Goal: Use online tool/utility: Utilize a website feature to perform a specific function

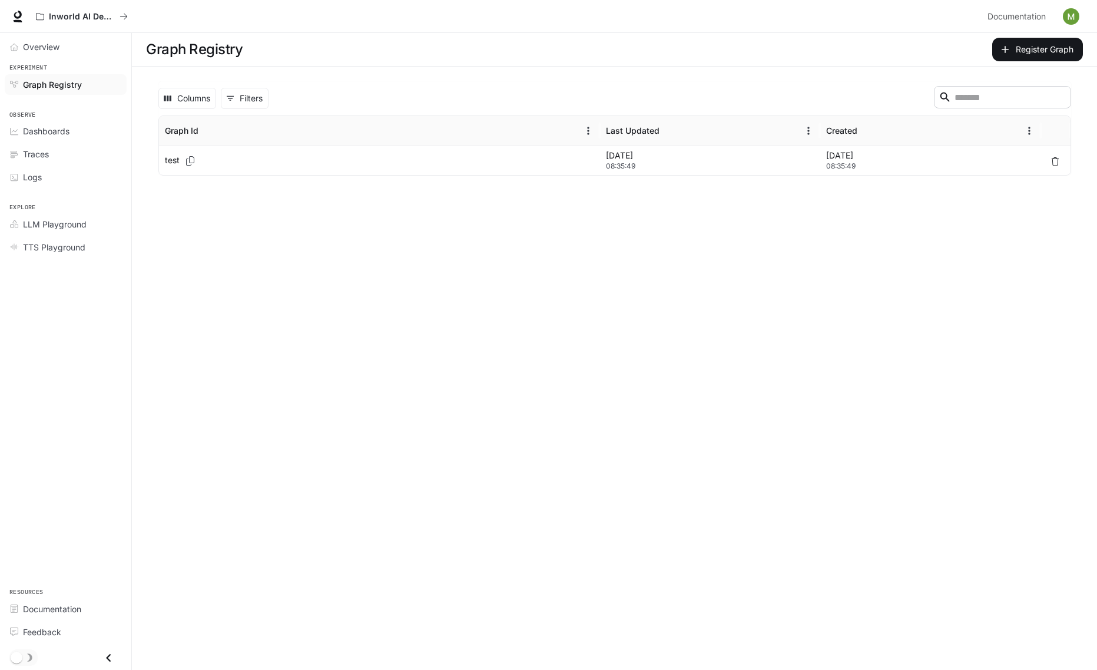
click at [170, 160] on p "test" at bounding box center [172, 160] width 15 height 12
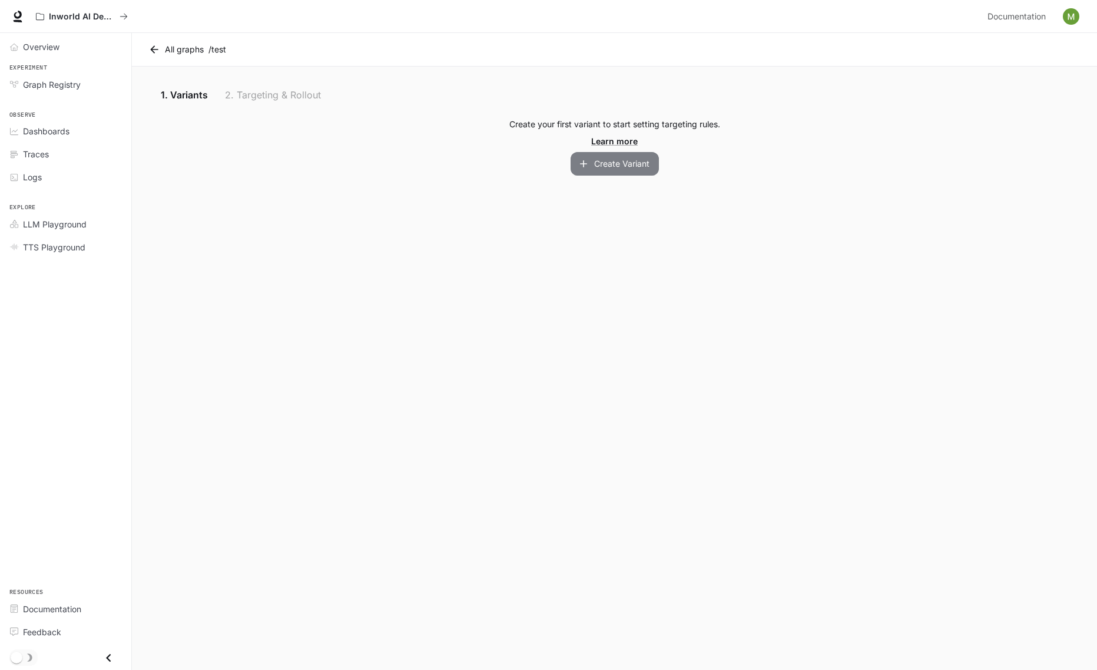
click at [581, 158] on icon "button" at bounding box center [584, 164] width 12 height 12
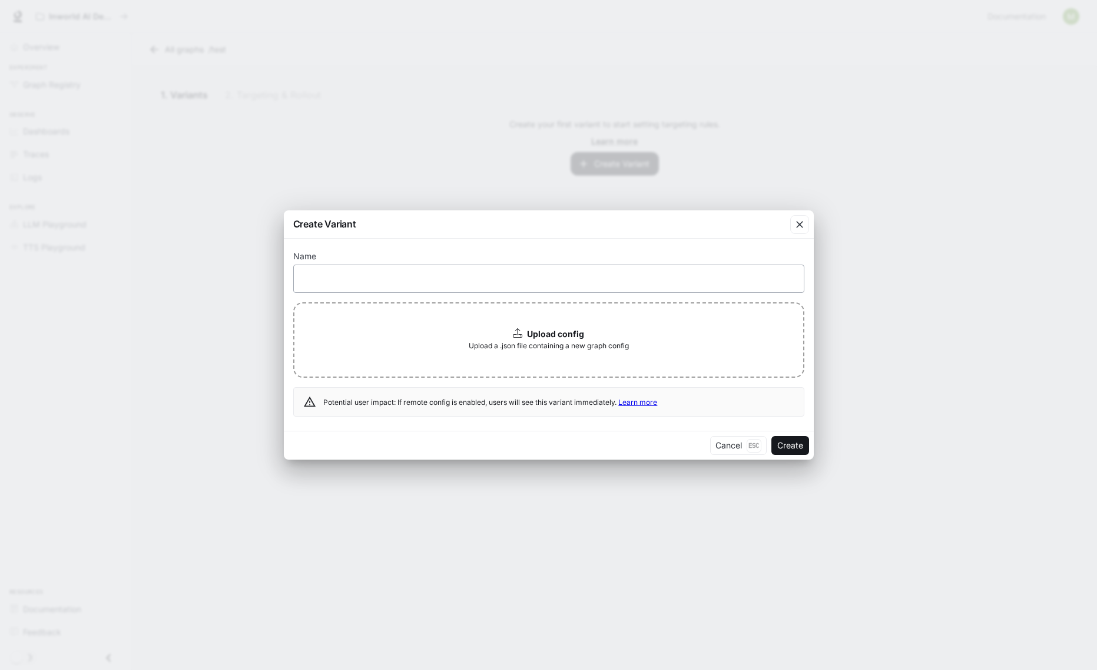
click at [526, 268] on div "​" at bounding box center [548, 278] width 511 height 28
type input "****"
click at [803, 449] on button "Create" at bounding box center [791, 445] width 38 height 19
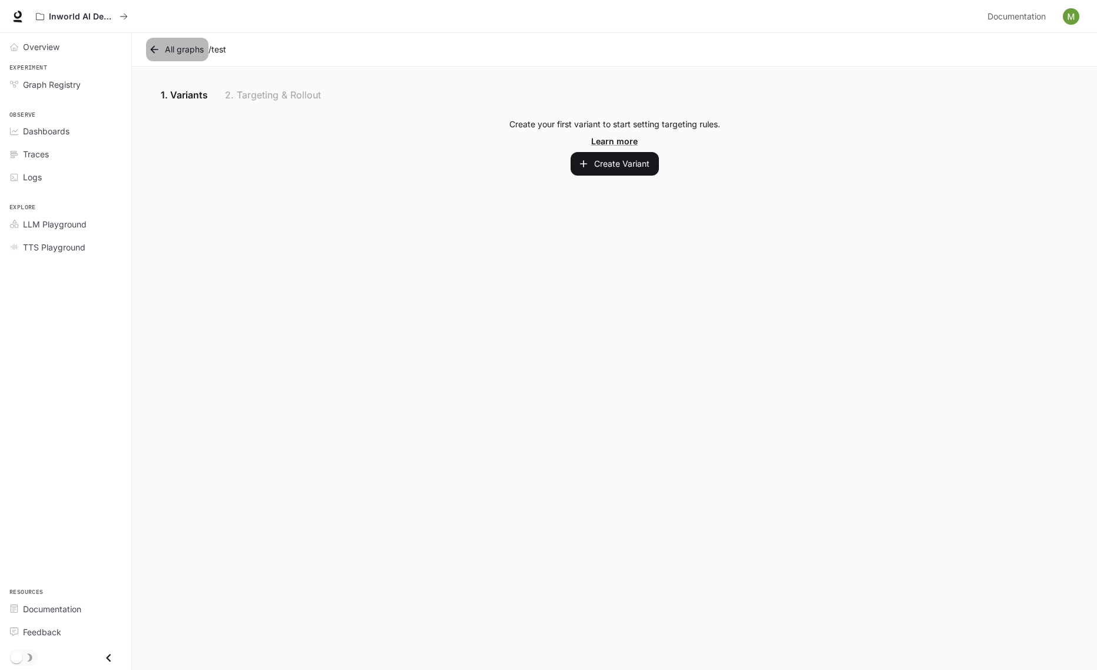
click at [148, 48] on icon at bounding box center [154, 50] width 12 height 12
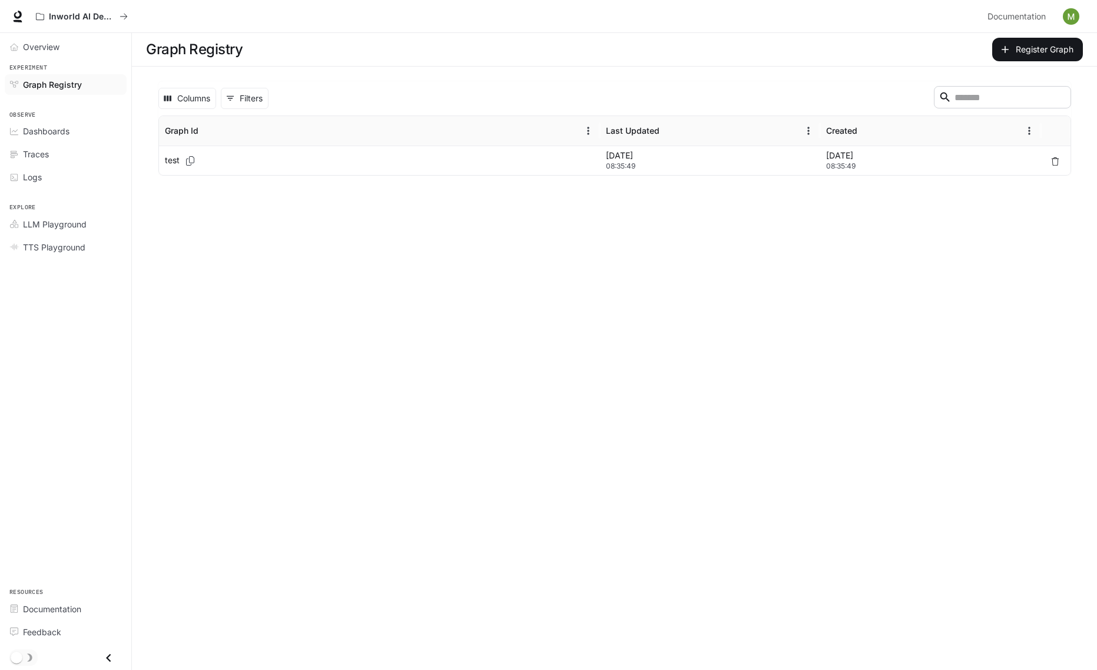
click at [77, 120] on li "Dashboards" at bounding box center [65, 131] width 131 height 23
click at [74, 165] on li "Traces" at bounding box center [65, 154] width 131 height 23
click at [75, 179] on div "Logs" at bounding box center [72, 177] width 98 height 12
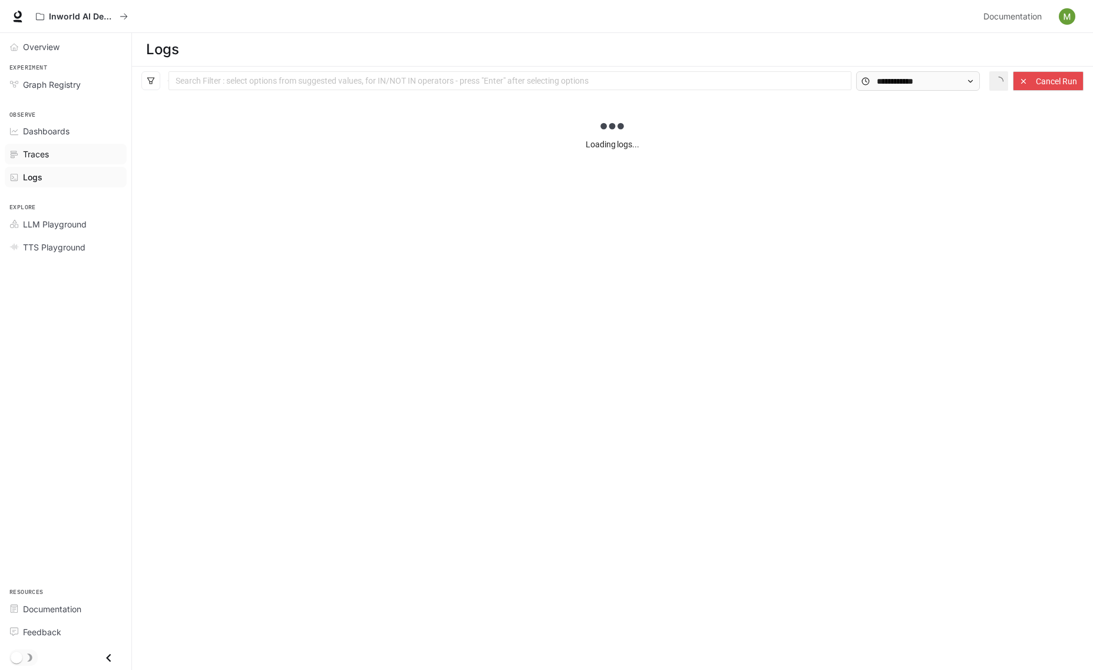
click at [78, 149] on div "Traces" at bounding box center [72, 154] width 98 height 12
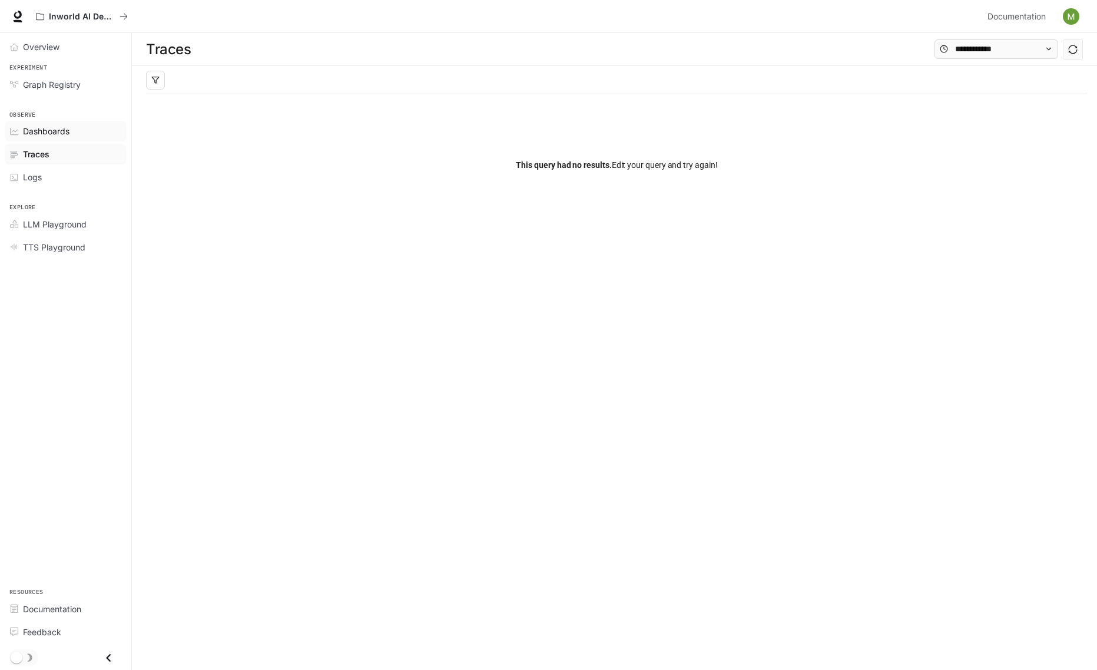
click at [84, 140] on link "Dashboards" at bounding box center [66, 131] width 122 height 21
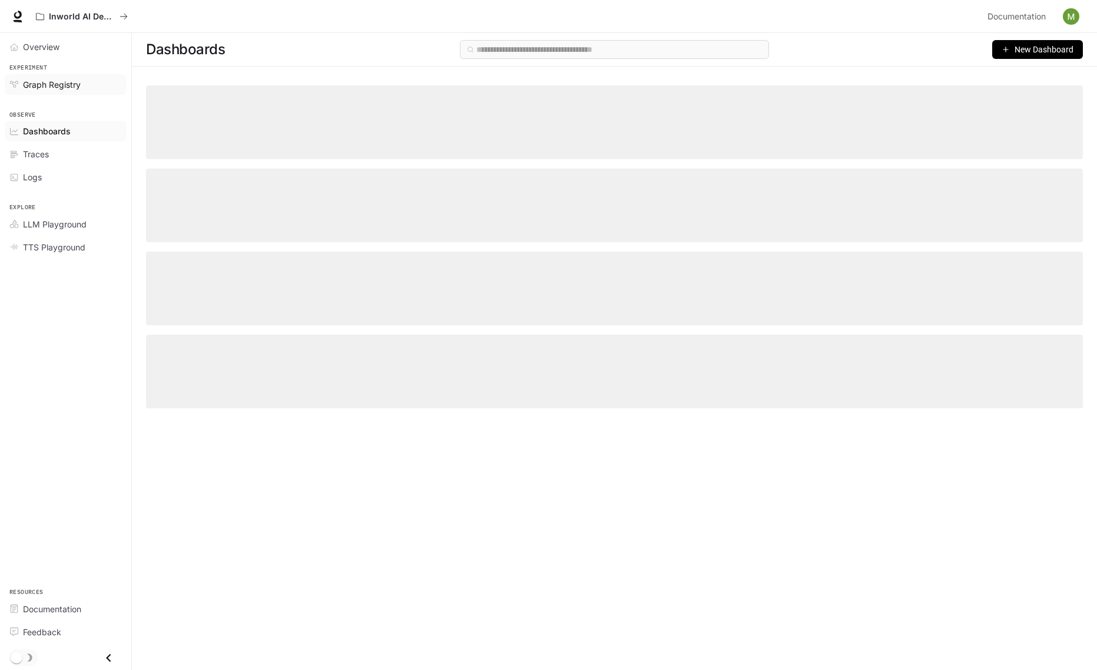
click at [91, 82] on div "Graph Registry" at bounding box center [72, 84] width 98 height 12
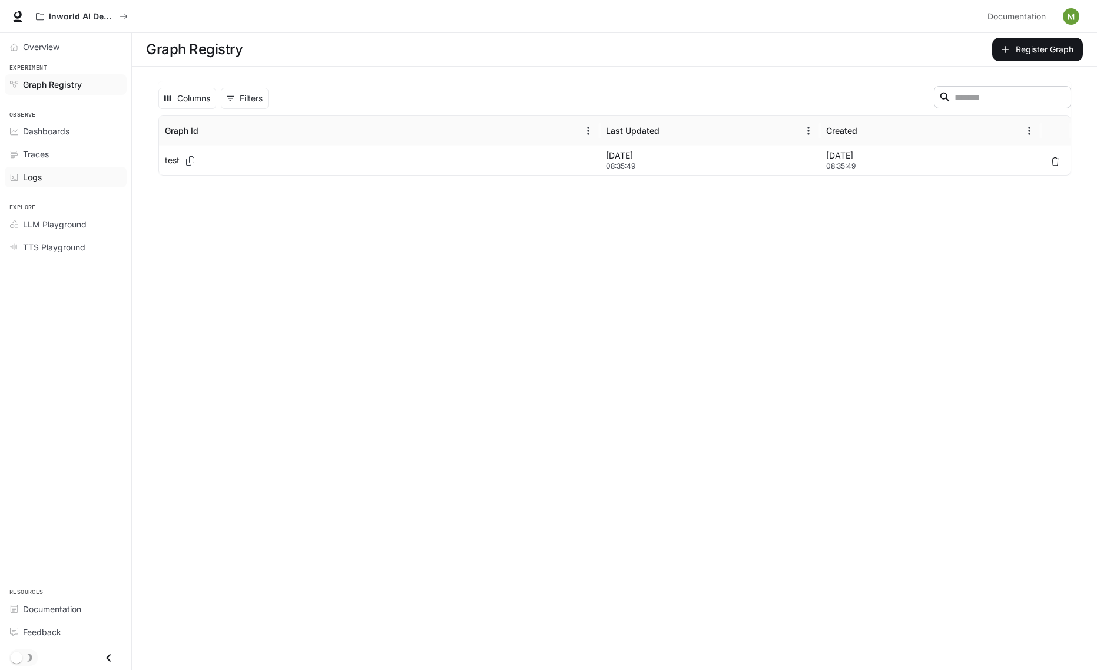
click at [49, 173] on div "Logs" at bounding box center [72, 177] width 98 height 12
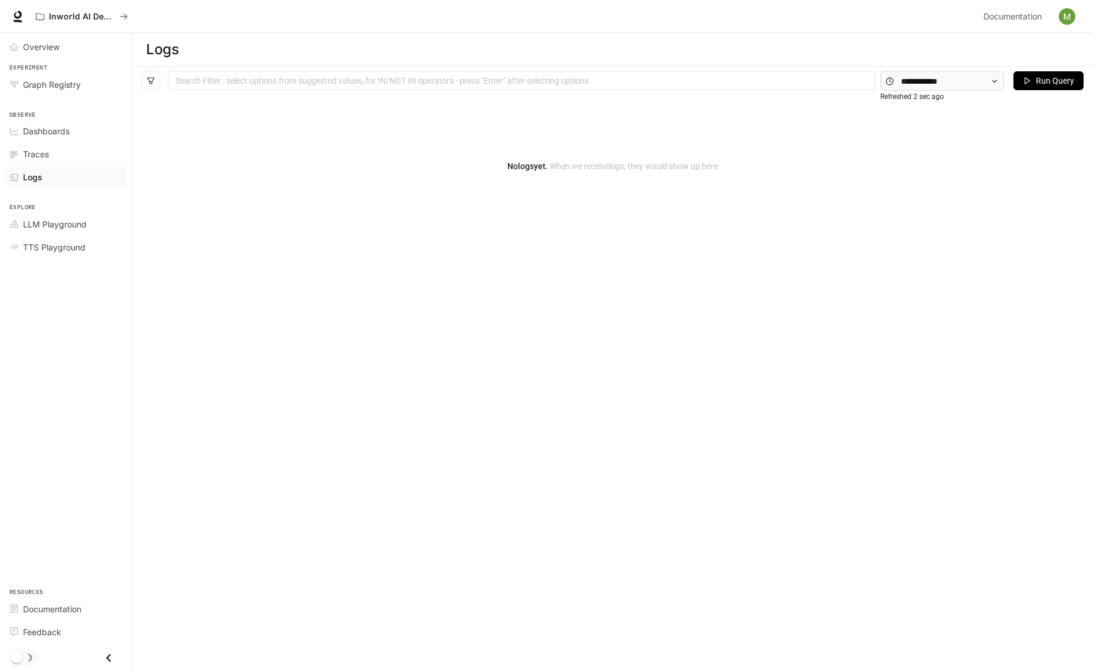
click at [53, 164] on li "Traces" at bounding box center [65, 154] width 131 height 23
click at [59, 158] on div "Traces" at bounding box center [72, 154] width 98 height 12
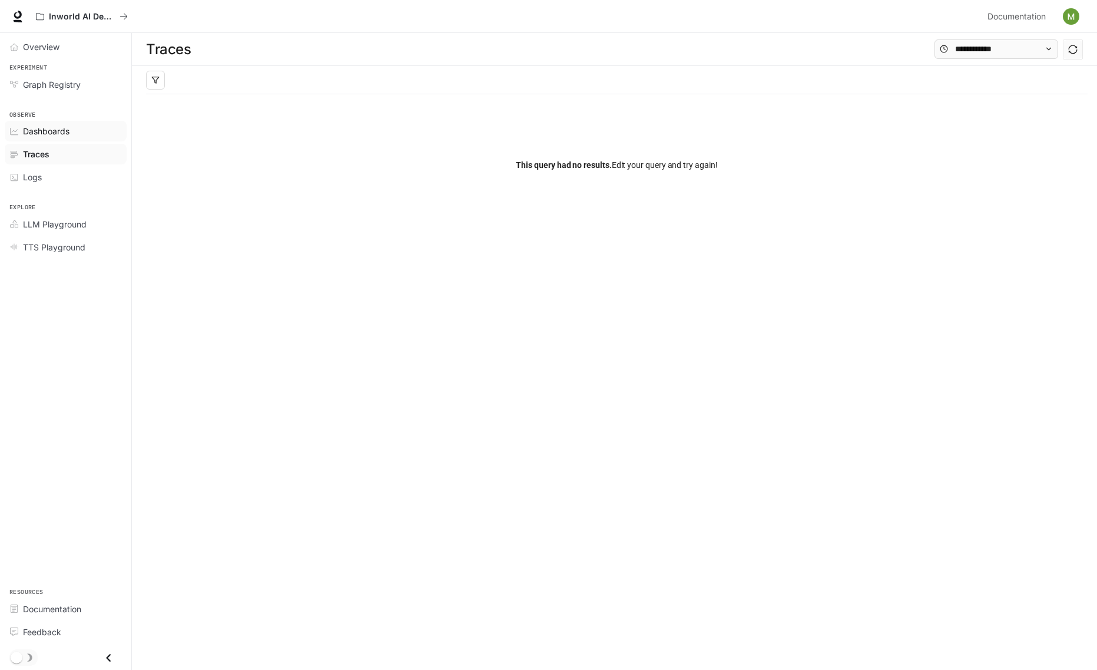
click at [67, 137] on span "Dashboards" at bounding box center [46, 131] width 47 height 12
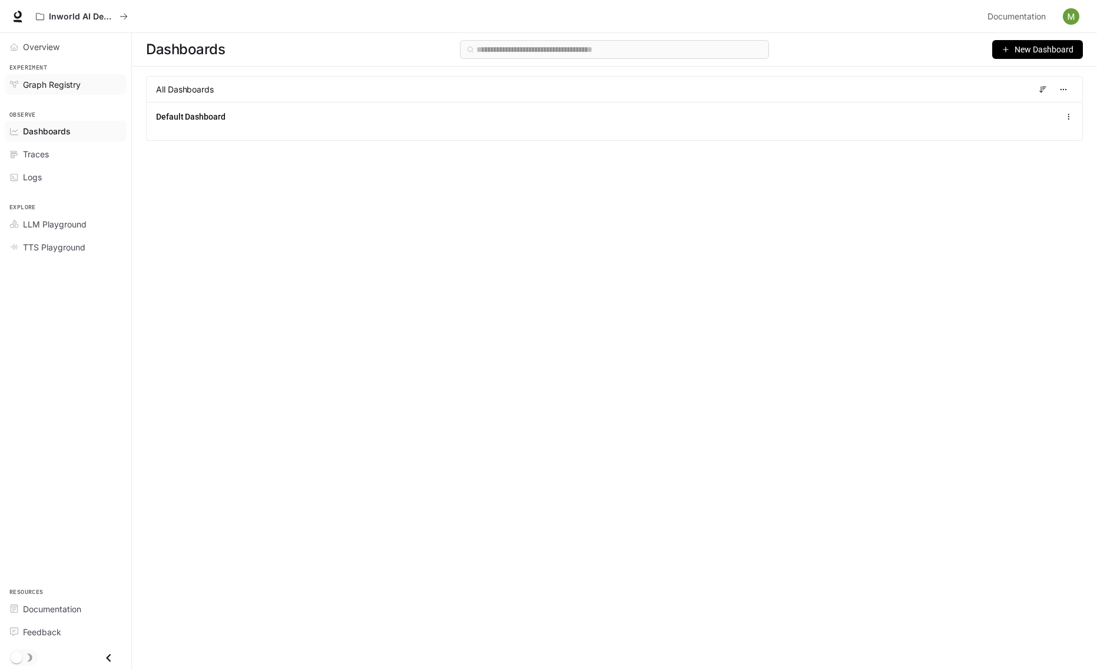
click at [81, 83] on div "Graph Registry" at bounding box center [72, 84] width 98 height 12
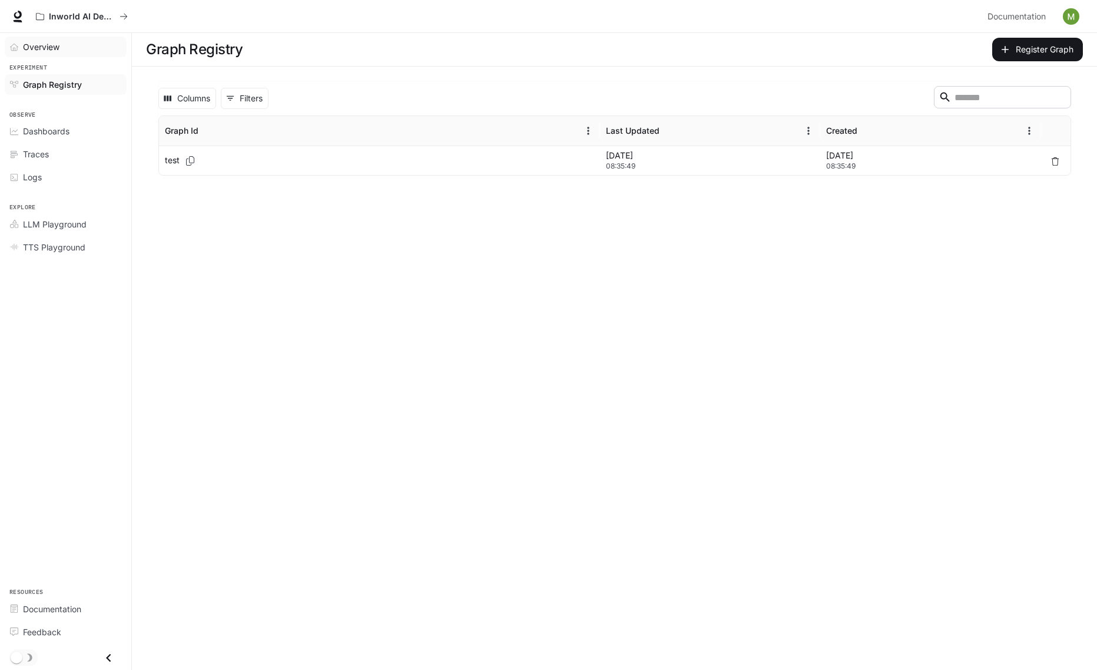
click at [83, 51] on div "Overview" at bounding box center [72, 47] width 98 height 12
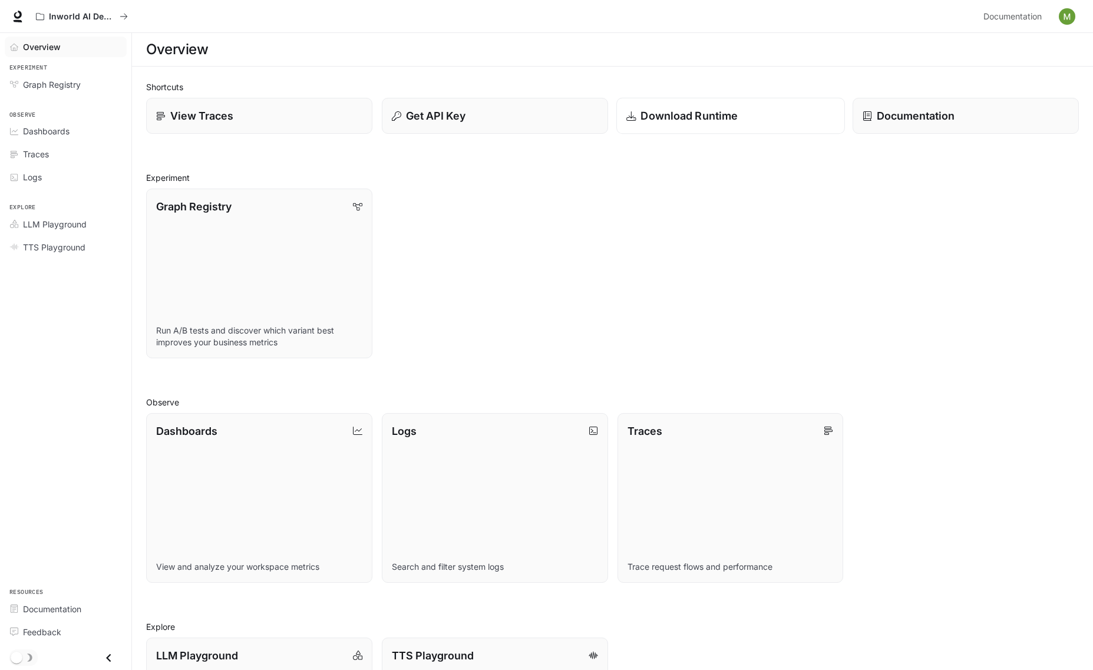
click at [664, 117] on p "Download Runtime" at bounding box center [688, 116] width 97 height 16
click at [176, 300] on link "Graph Registry Run A/B tests and discover which variant best improves your busi…" at bounding box center [259, 273] width 229 height 171
click at [64, 175] on div "Logs" at bounding box center [72, 177] width 98 height 12
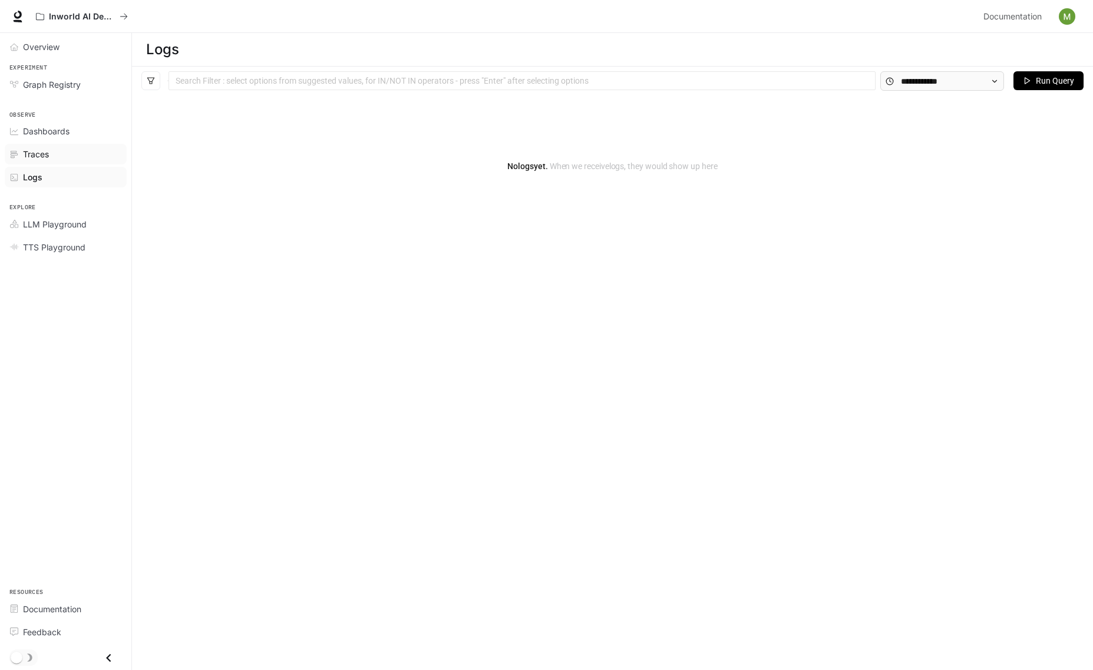
click at [97, 150] on div "Traces" at bounding box center [72, 154] width 98 height 12
click at [82, 138] on link "Dashboards" at bounding box center [66, 131] width 122 height 21
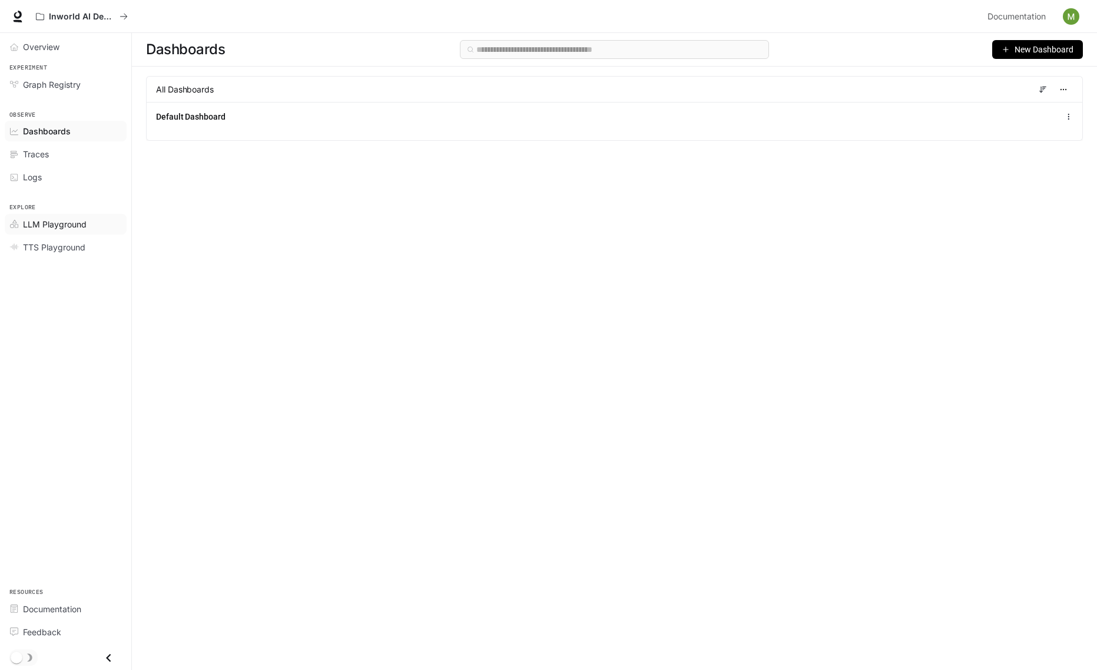
click at [102, 216] on link "LLM Playground" at bounding box center [66, 224] width 122 height 21
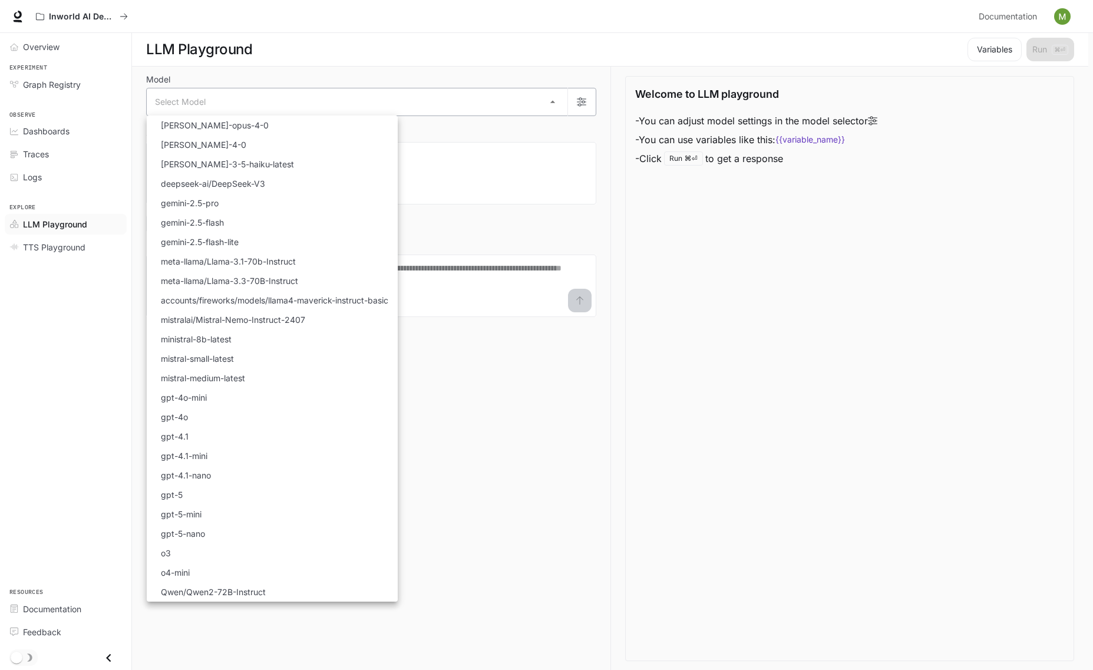
click at [324, 110] on body "Skip to main content Inworld AI Demos Documentation Documentation Portal Overvi…" at bounding box center [546, 335] width 1093 height 670
click at [485, 59] on div at bounding box center [548, 335] width 1097 height 670
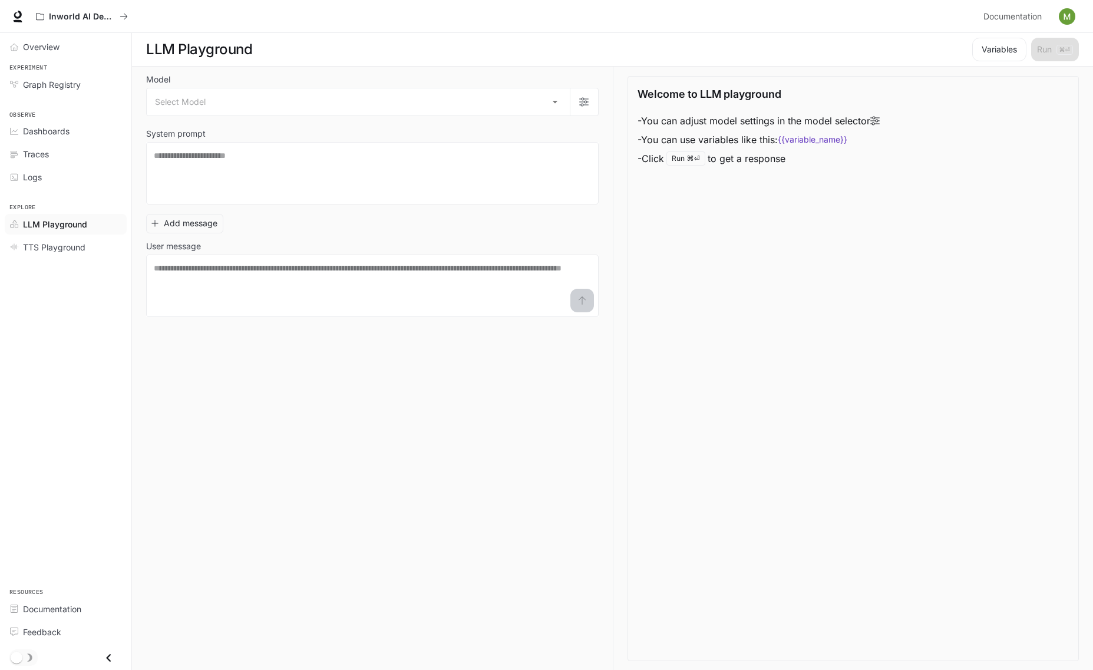
click at [445, 82] on label "Model" at bounding box center [372, 82] width 452 height 12
click at [441, 276] on textarea at bounding box center [372, 285] width 437 height 47
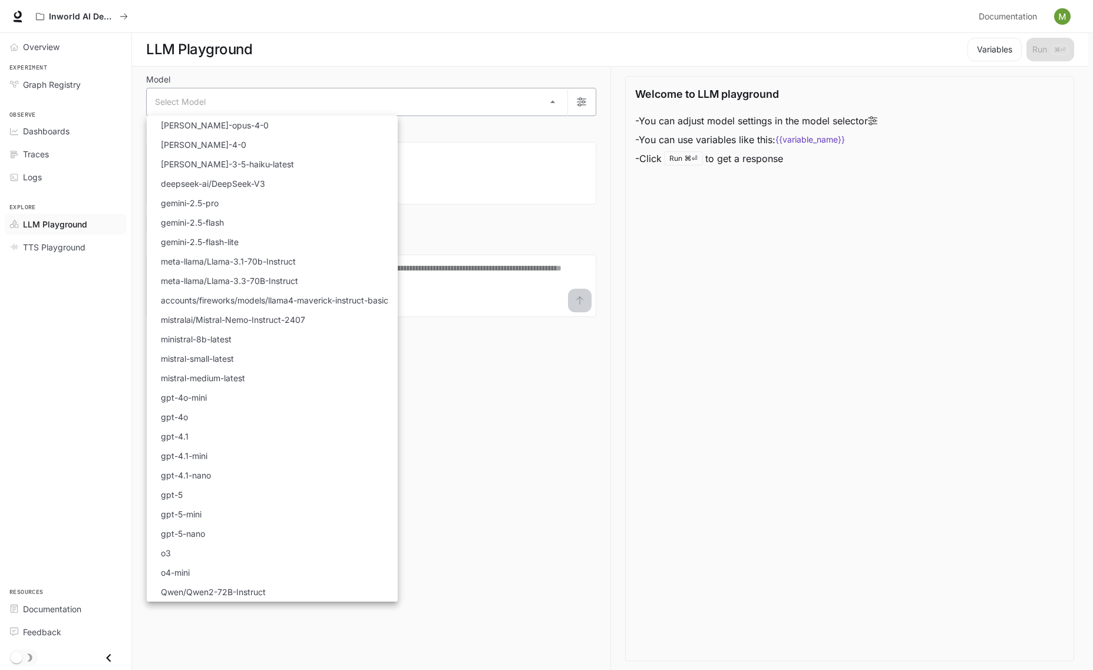
click at [283, 104] on body "Skip to main content Inworld AI Demos Documentation Documentation Portal Overvi…" at bounding box center [546, 335] width 1093 height 670
click at [253, 194] on li "gemini-2.5-pro" at bounding box center [272, 202] width 251 height 19
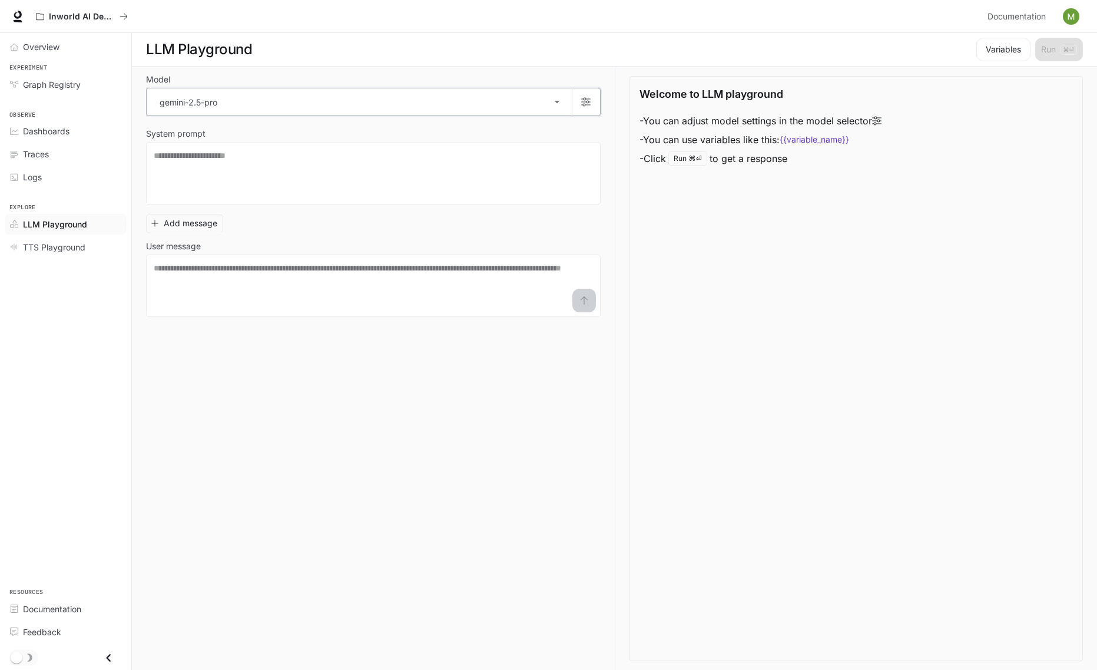
type input "**********"
click at [271, 178] on textarea at bounding box center [372, 173] width 437 height 47
type textarea "*"
type textarea "*****"
click at [578, 305] on button "submit" at bounding box center [582, 301] width 24 height 24
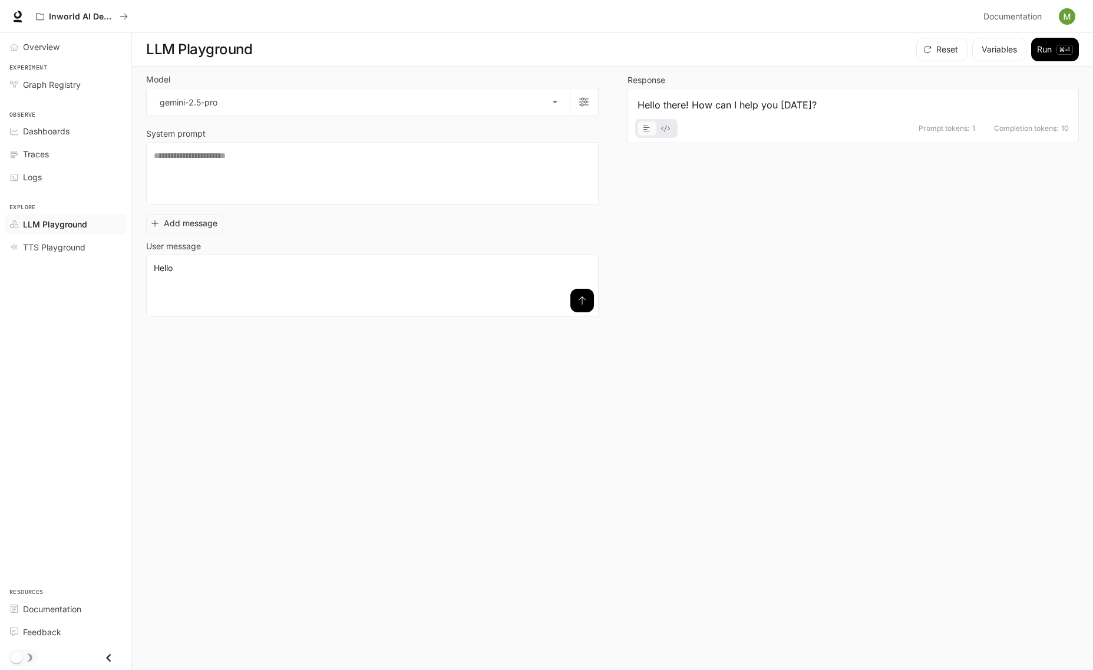
click at [811, 98] on div "Hello there! How can I help you today?" at bounding box center [853, 105] width 432 height 14
click at [806, 105] on div "Hello there! How can I help you today?" at bounding box center [853, 105] width 432 height 14
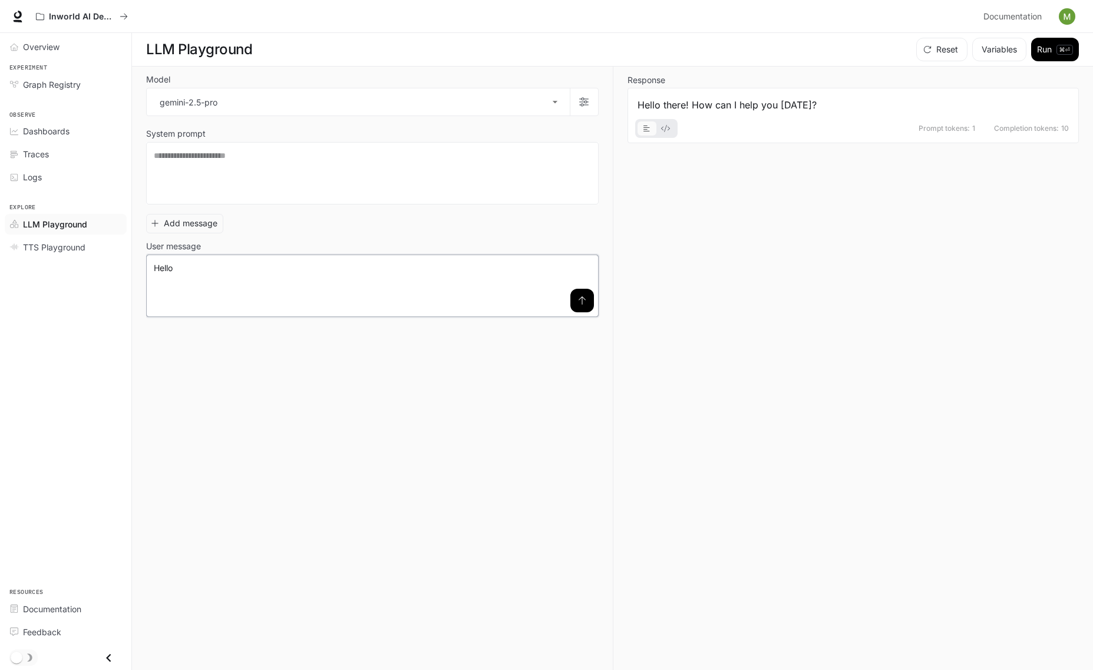
click at [524, 274] on textarea "*****" at bounding box center [372, 285] width 437 height 47
click at [584, 105] on icon "button" at bounding box center [583, 102] width 9 height 9
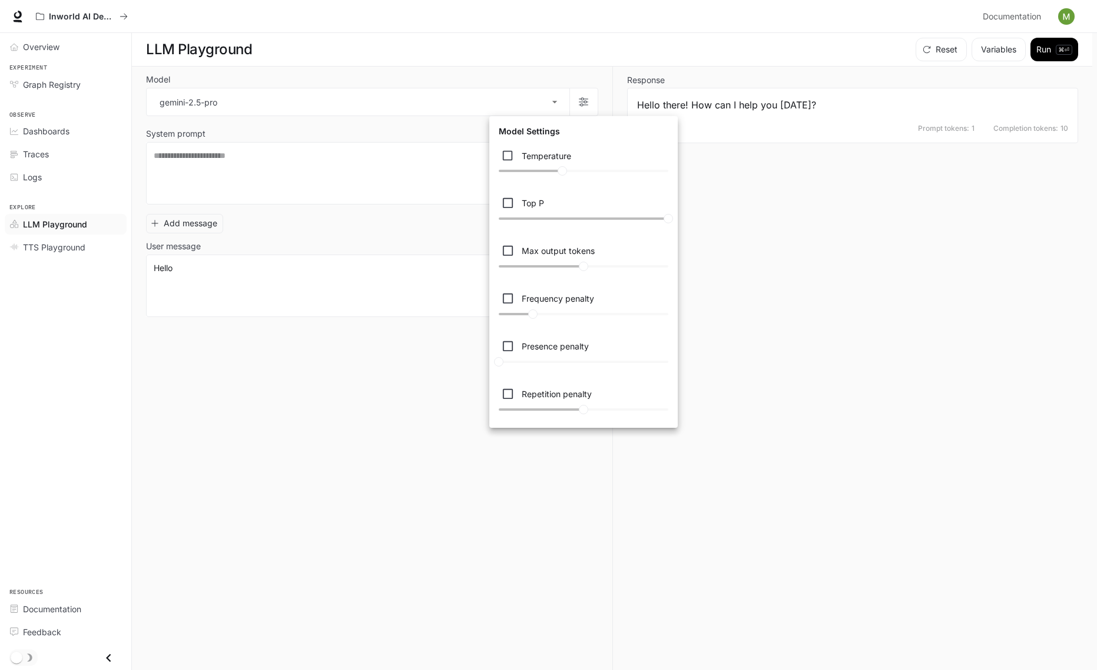
click at [817, 237] on div at bounding box center [548, 335] width 1097 height 670
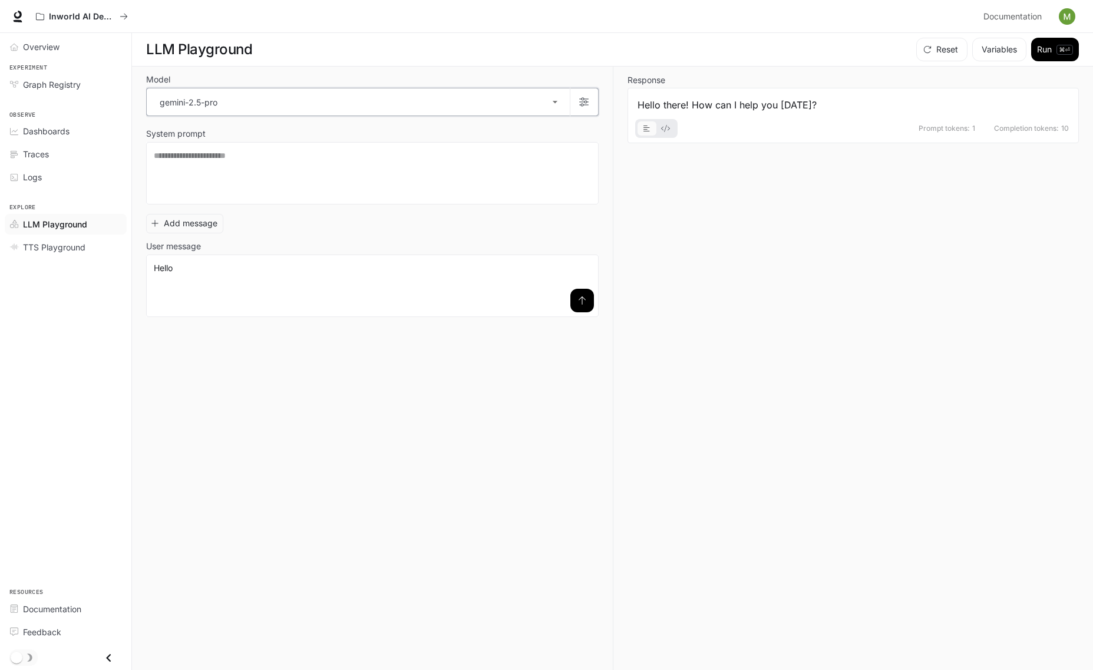
click at [590, 94] on button "button" at bounding box center [584, 102] width 28 height 28
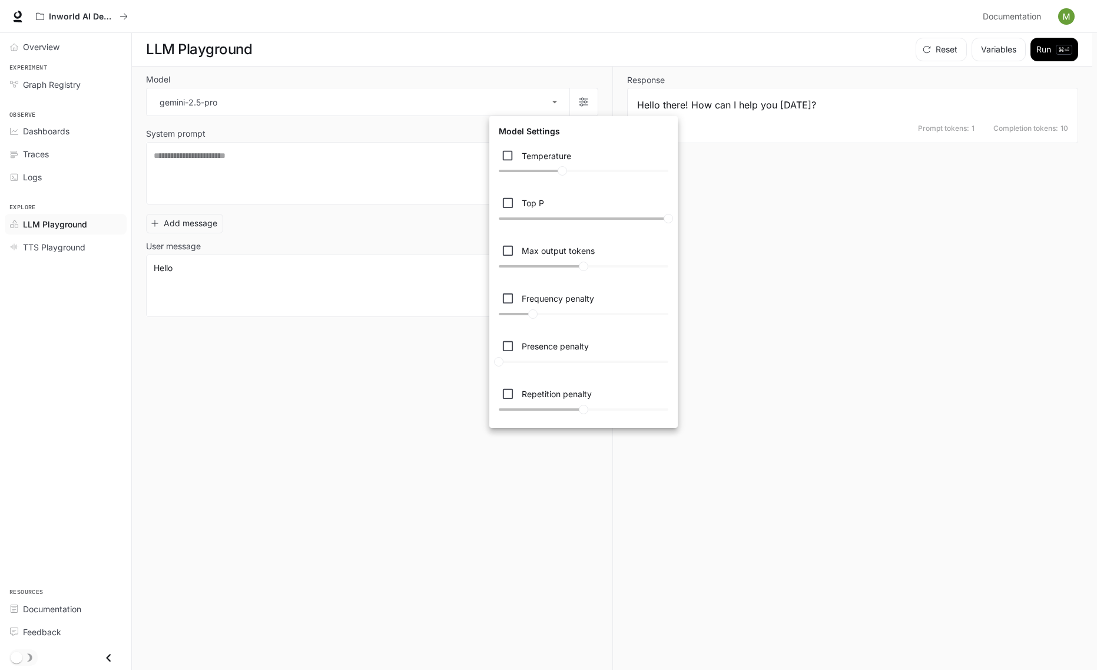
click at [907, 329] on div at bounding box center [548, 335] width 1097 height 670
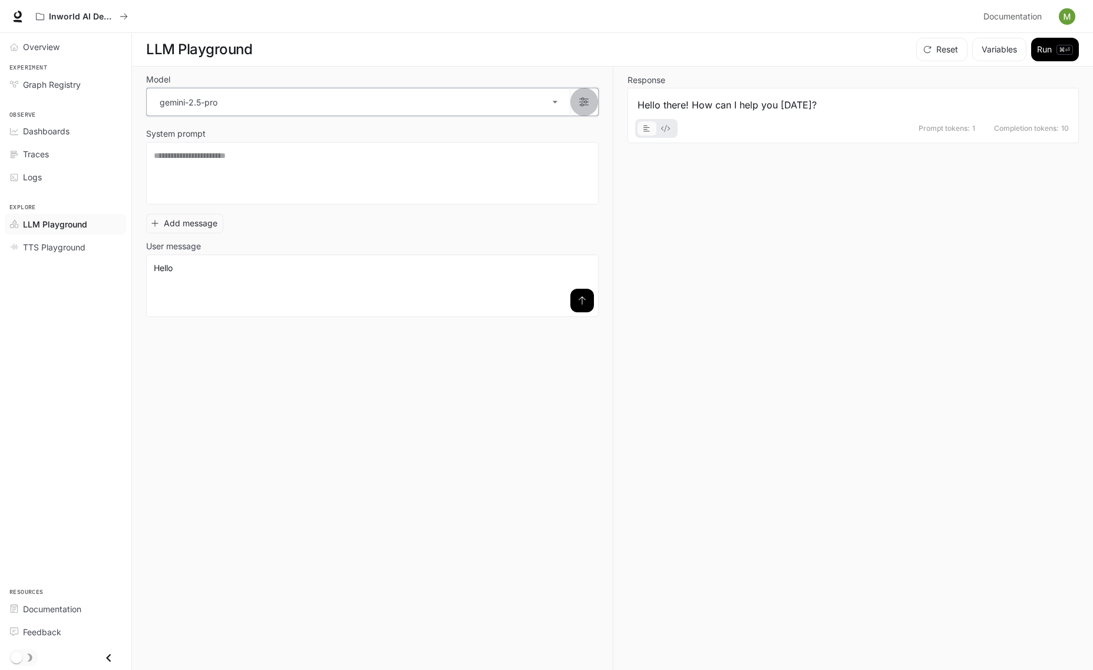
click at [578, 96] on button "button" at bounding box center [584, 102] width 28 height 28
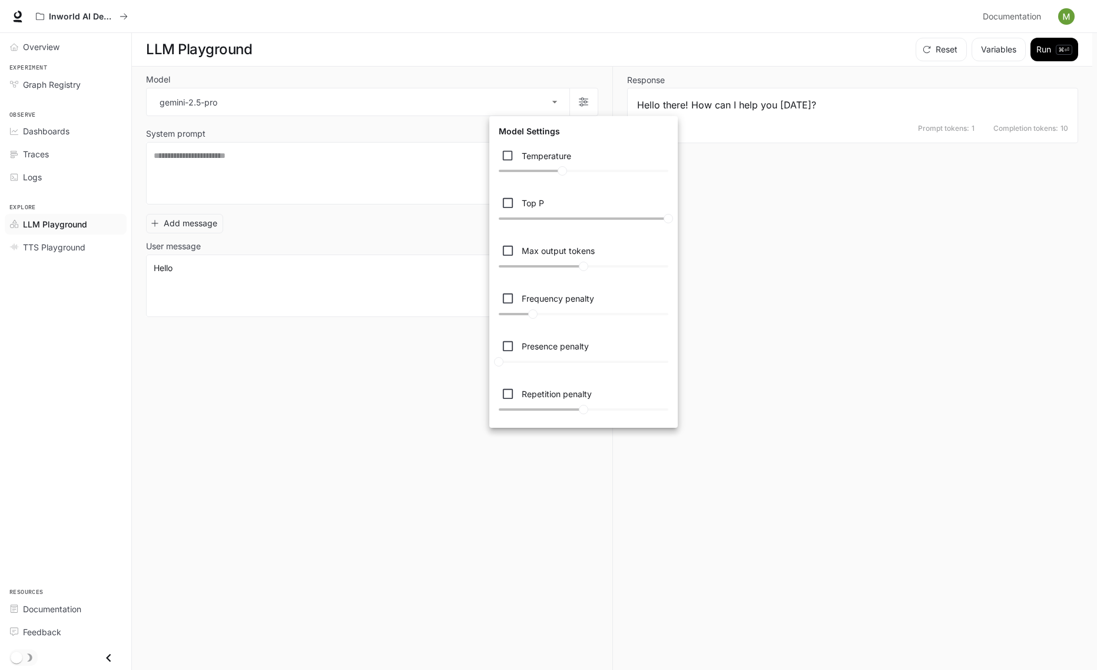
click at [548, 106] on div at bounding box center [548, 335] width 1097 height 670
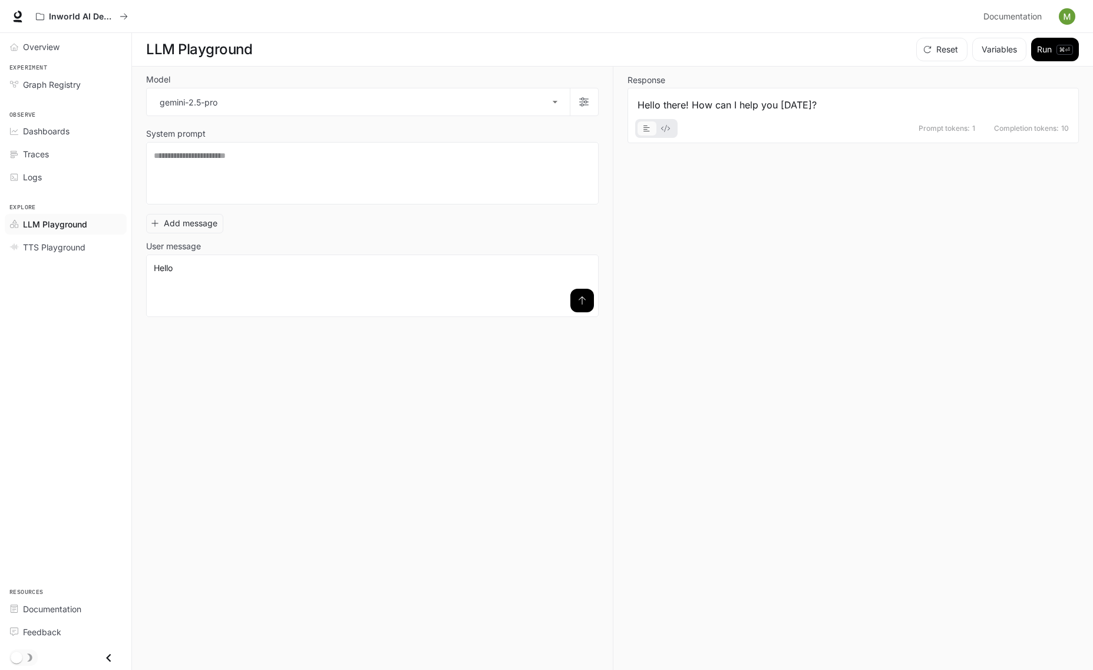
click at [550, 101] on body "**********" at bounding box center [546, 335] width 1093 height 670
